Goal: Task Accomplishment & Management: Manage account settings

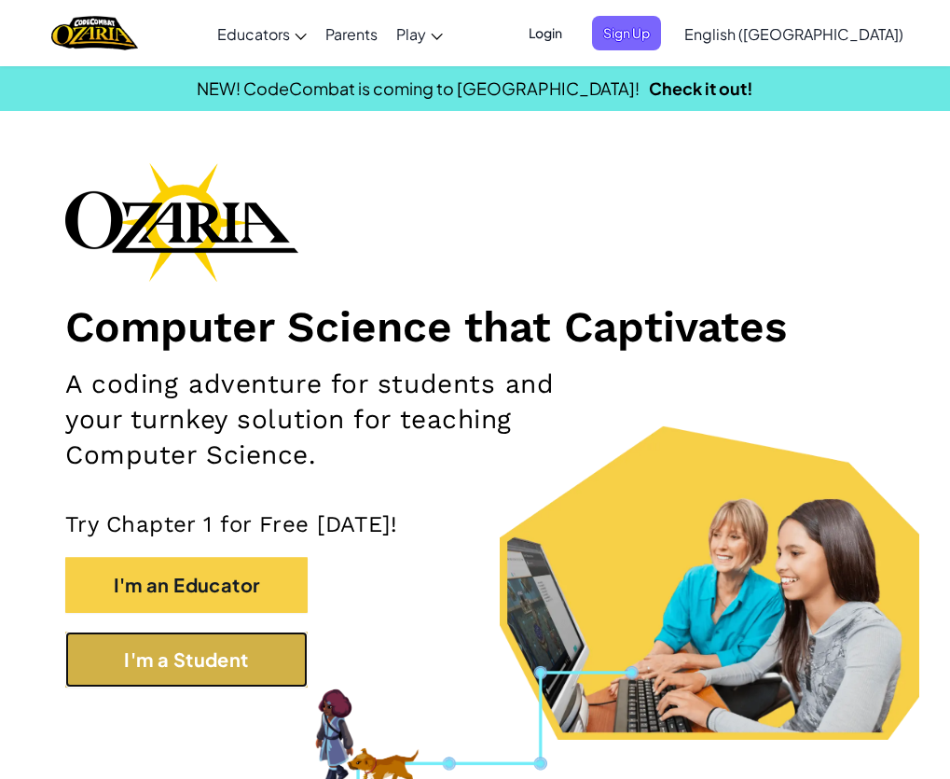
click at [239, 659] on button "I'm a Student" at bounding box center [186, 659] width 242 height 56
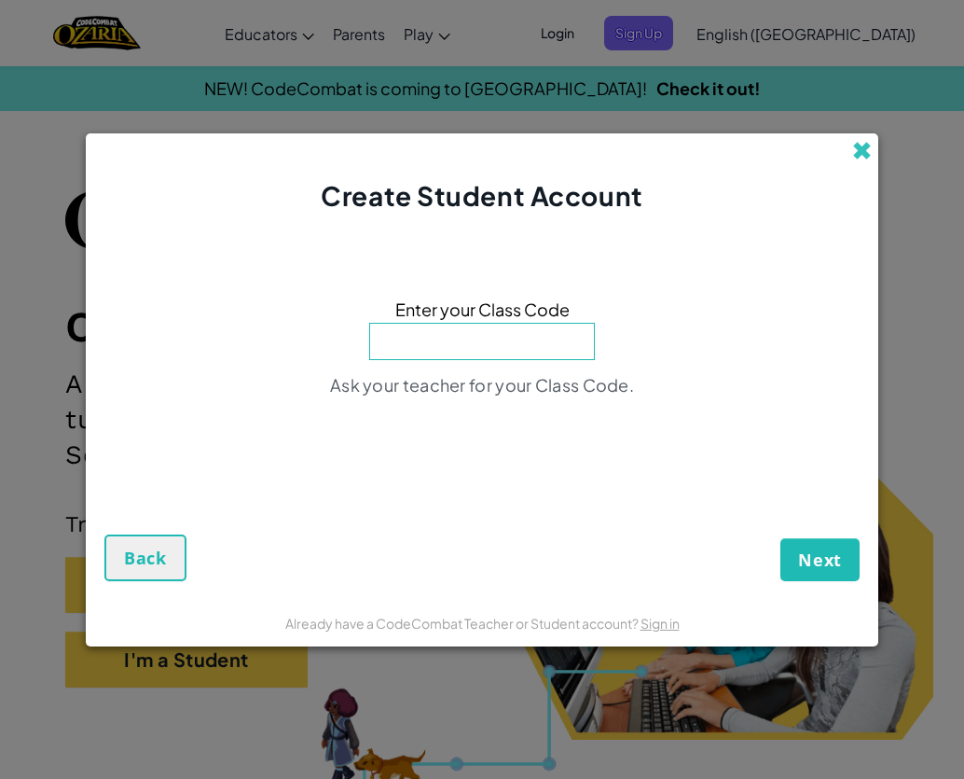
drag, startPoint x: 864, startPoint y: 146, endPoint x: 718, endPoint y: 119, distance: 148.9
click at [863, 146] on span at bounding box center [862, 151] width 20 height 20
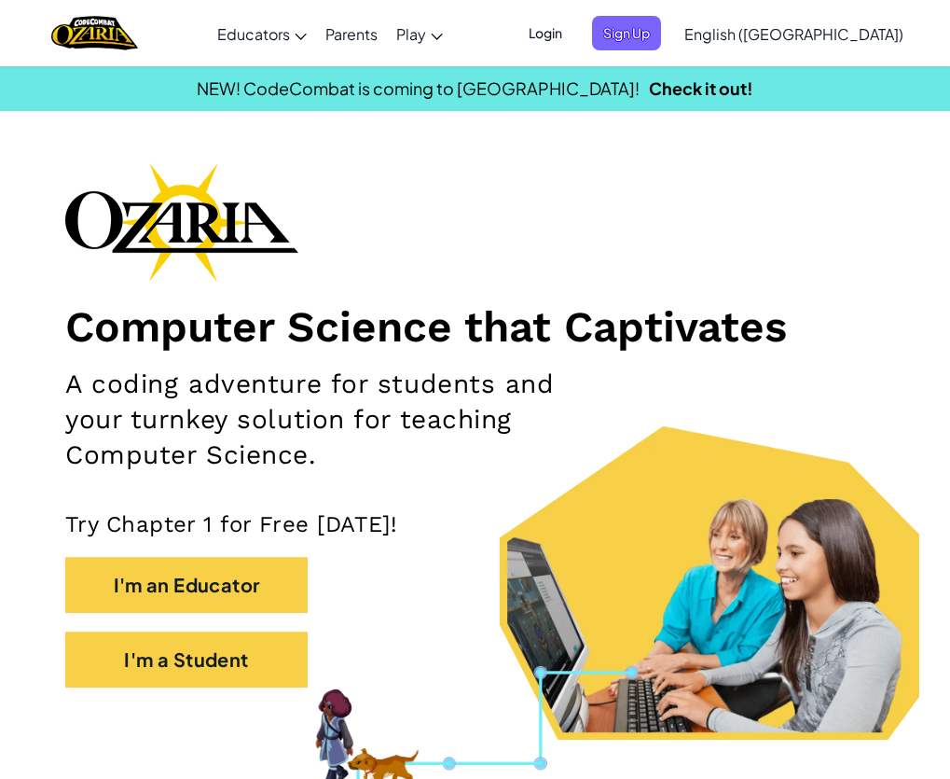
click at [648, 2] on div "Toggle navigation Educators Create Free Account School & District Solutions Tea…" at bounding box center [474, 33] width 959 height 66
click at [573, 20] on span "Login" at bounding box center [545, 33] width 56 height 34
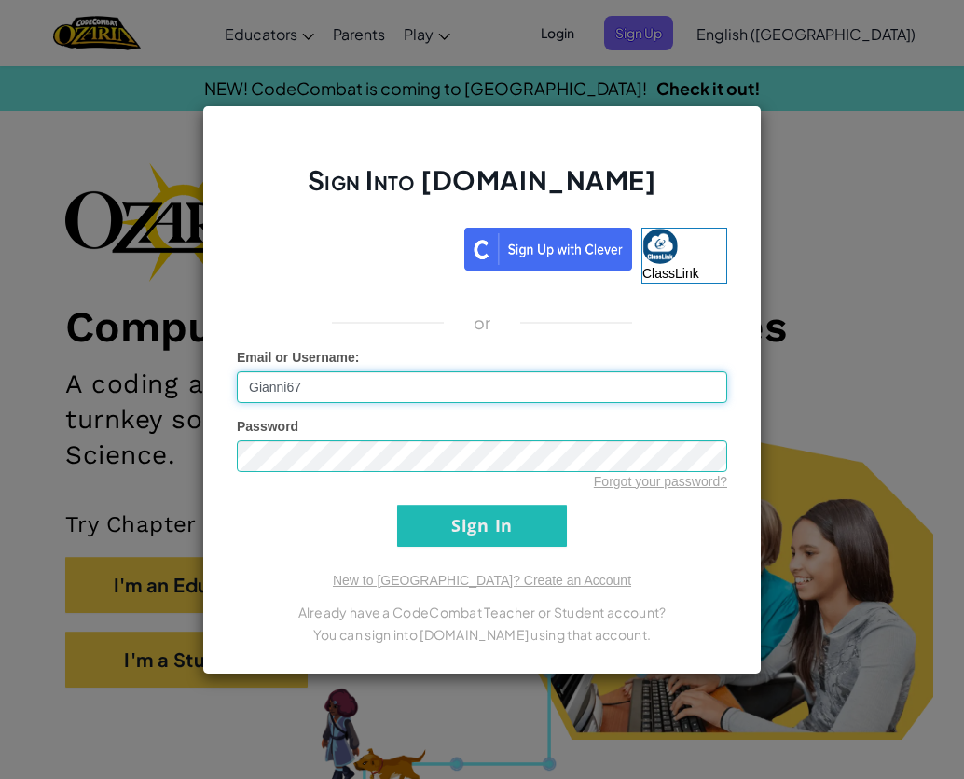
type input "Gianni67"
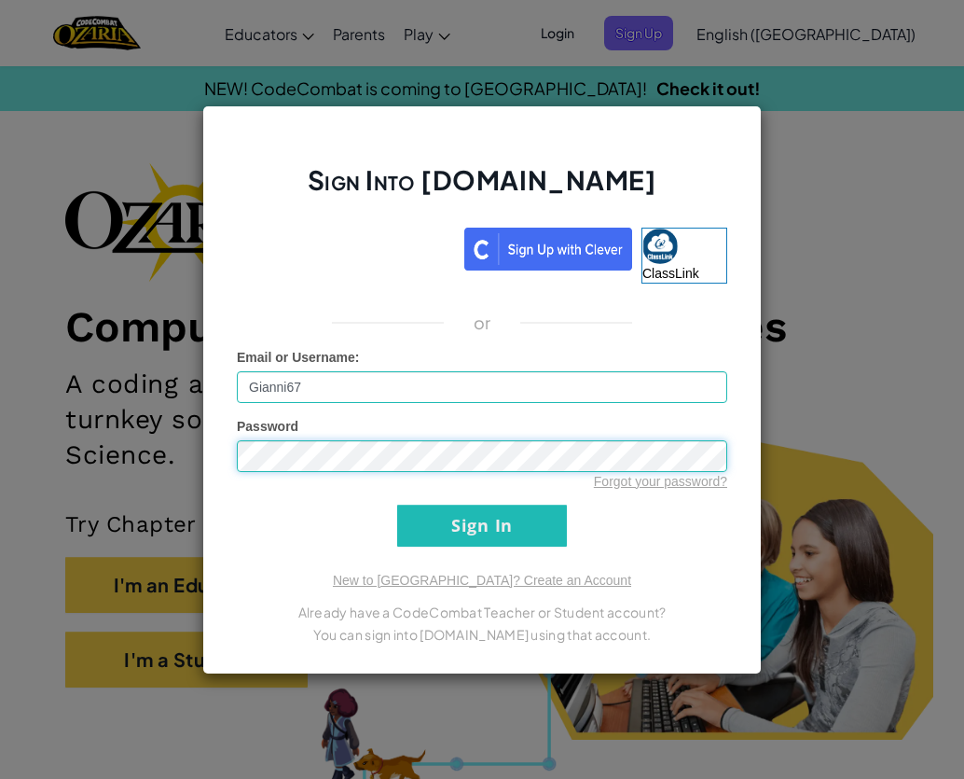
click at [397, 504] on input "Sign In" at bounding box center [482, 525] width 170 height 42
